Goal: Task Accomplishment & Management: Use online tool/utility

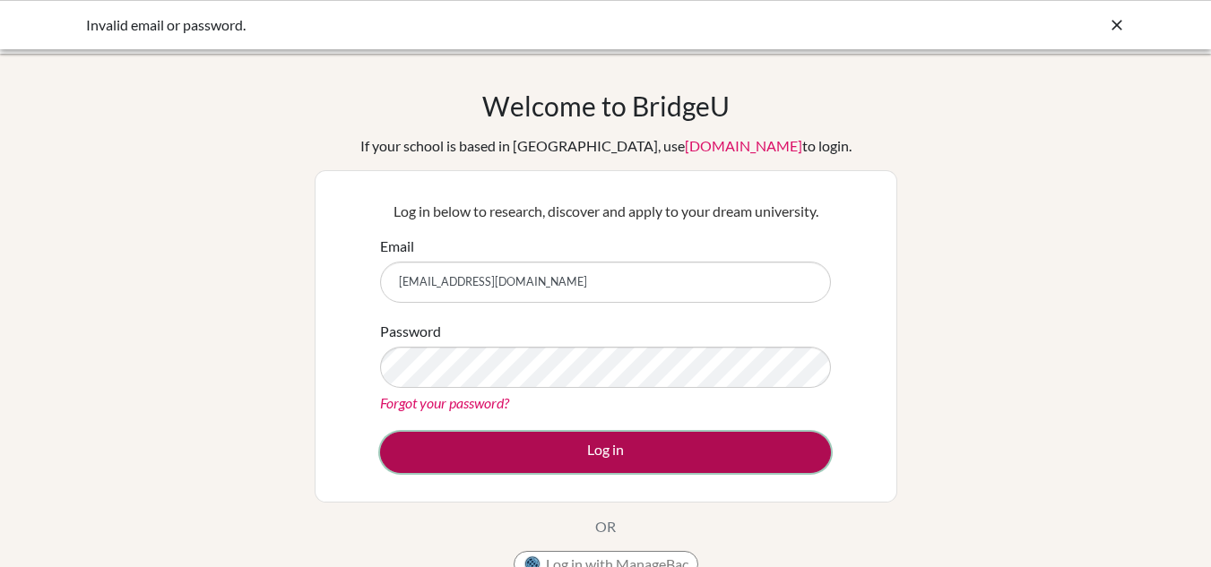
click at [551, 448] on button "Log in" at bounding box center [605, 452] width 451 height 41
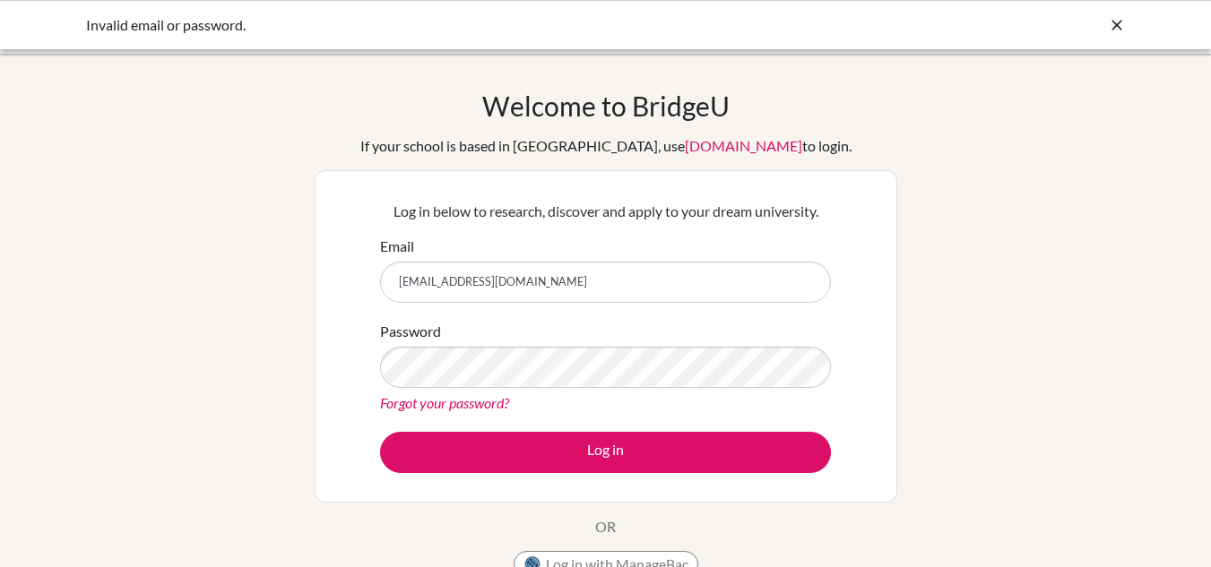
click at [457, 282] on input "m.madiiarov@gmail.com" at bounding box center [605, 282] width 451 height 41
type input "mamyrbek.madiiarov@sapat.edu.kg"
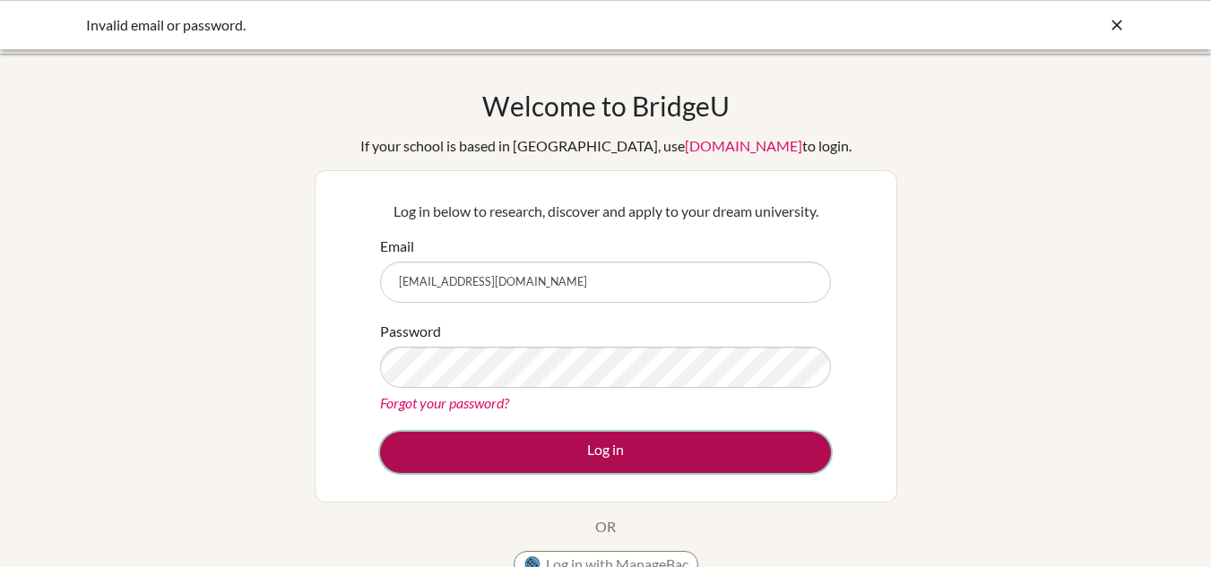
click at [531, 460] on button "Log in" at bounding box center [605, 452] width 451 height 41
